Goal: Task Accomplishment & Management: Manage account settings

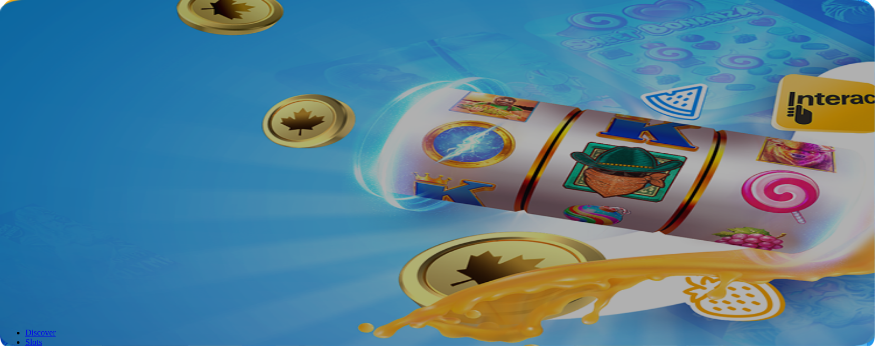
click at [79, 153] on input "email" at bounding box center [41, 158] width 75 height 11
type input "**********"
click at [28, 215] on span "Log In" at bounding box center [17, 219] width 19 height 8
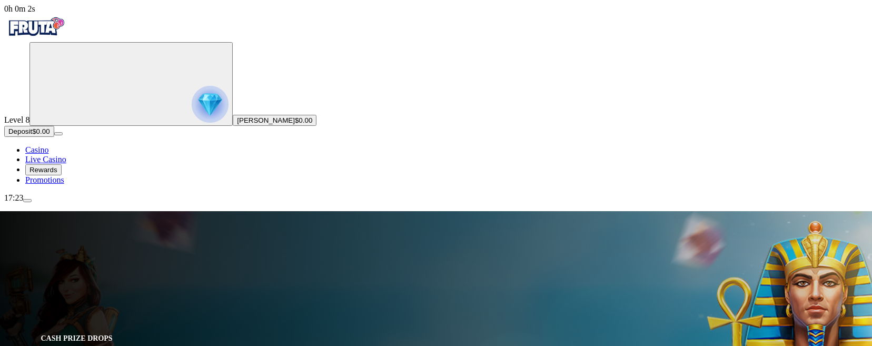
click at [32, 135] on span "Deposit" at bounding box center [20, 131] width 24 height 8
